Goal: Information Seeking & Learning: Learn about a topic

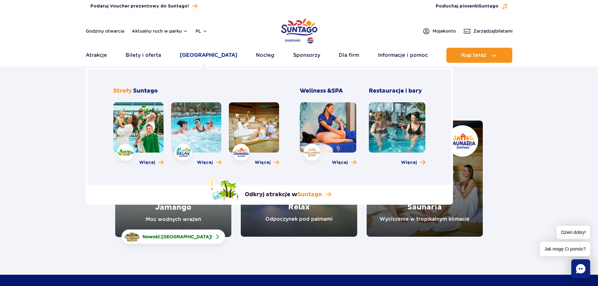
click at [191, 55] on link "[GEOGRAPHIC_DATA]" at bounding box center [208, 55] width 57 height 15
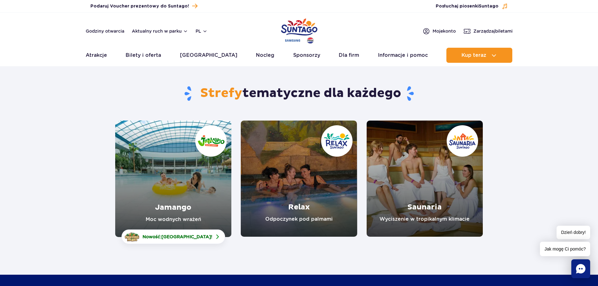
click at [210, 203] on link "Jamango" at bounding box center [173, 179] width 116 height 117
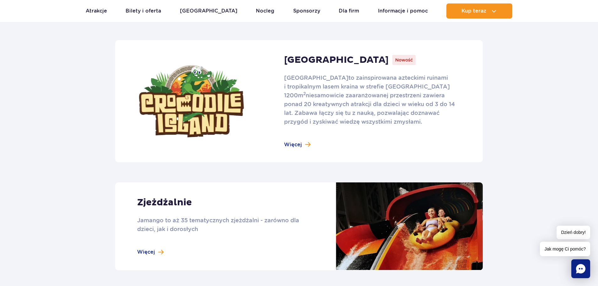
scroll to position [345, 0]
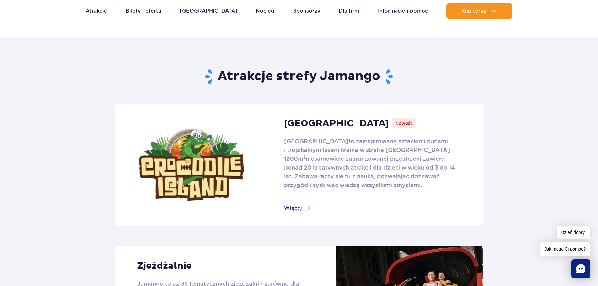
click at [306, 154] on link at bounding box center [299, 165] width 368 height 122
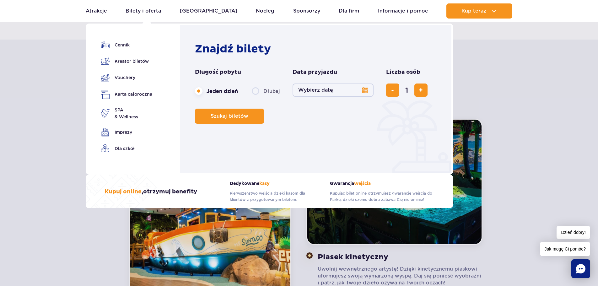
scroll to position [345, 0]
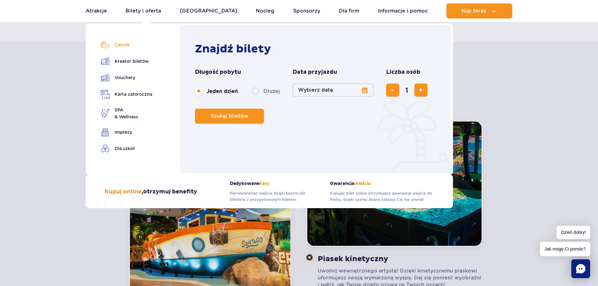
click at [118, 46] on link "Cennik" at bounding box center [127, 45] width 52 height 9
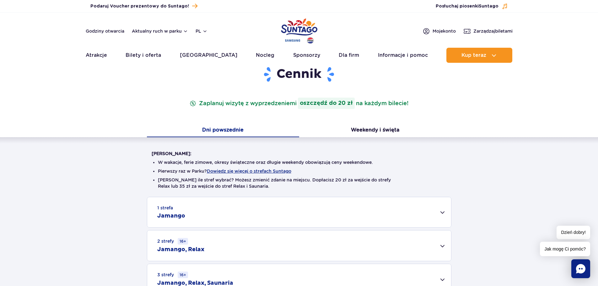
scroll to position [126, 0]
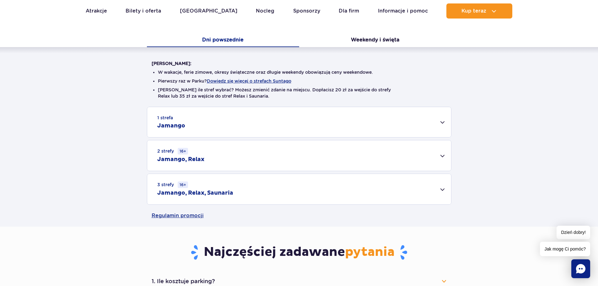
click at [233, 193] on div "3 strefy 16+ Jamango, Relax, Saunaria" at bounding box center [299, 189] width 304 height 30
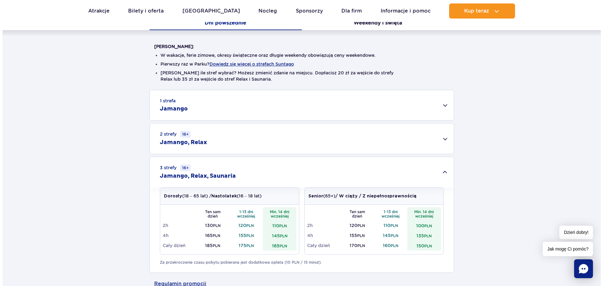
scroll to position [157, 0]
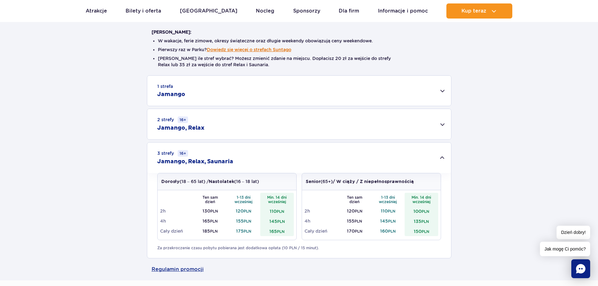
click at [232, 50] on button "Dowiedz się więcej o strefach Suntago" at bounding box center [249, 49] width 84 height 5
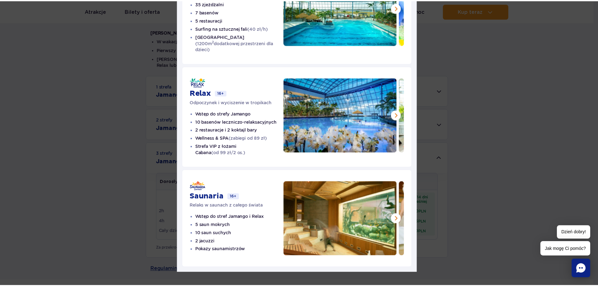
scroll to position [96, 0]
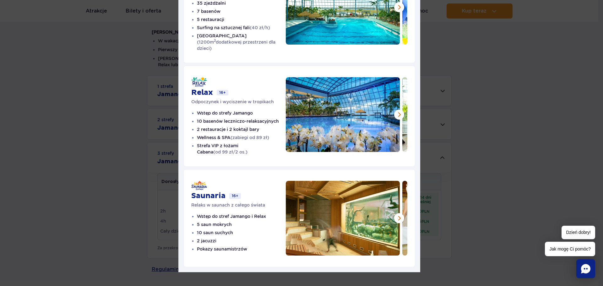
click at [122, 148] on div "Strefy Suntago Jamango Wodna rozrywka dla całej rodziny 35 zjeżdżalni 7 basenów…" at bounding box center [299, 98] width 598 height 389
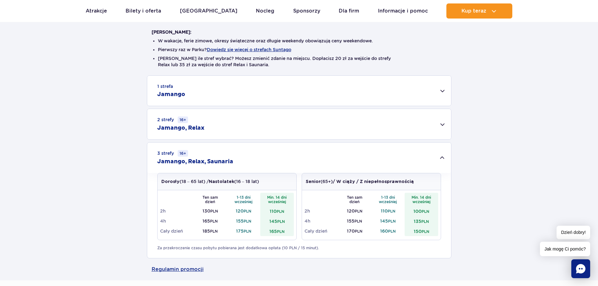
click at [202, 133] on div "2 strefy 16+ Jamango, Relax" at bounding box center [299, 124] width 304 height 30
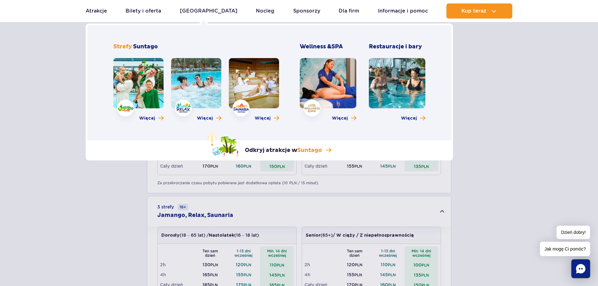
scroll to position [63, 0]
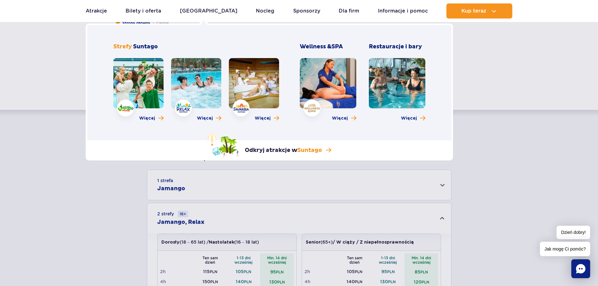
click at [203, 96] on link at bounding box center [196, 83] width 50 height 50
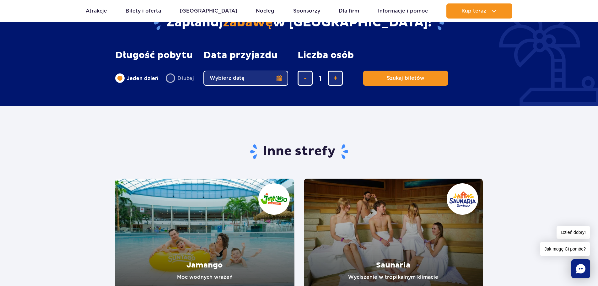
scroll to position [974, 0]
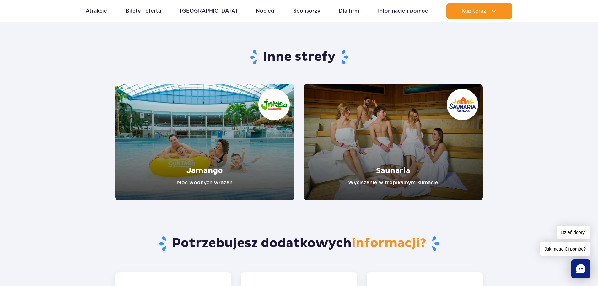
click at [389, 169] on link "Saunaria" at bounding box center [393, 142] width 179 height 116
